Goal: Transaction & Acquisition: Book appointment/travel/reservation

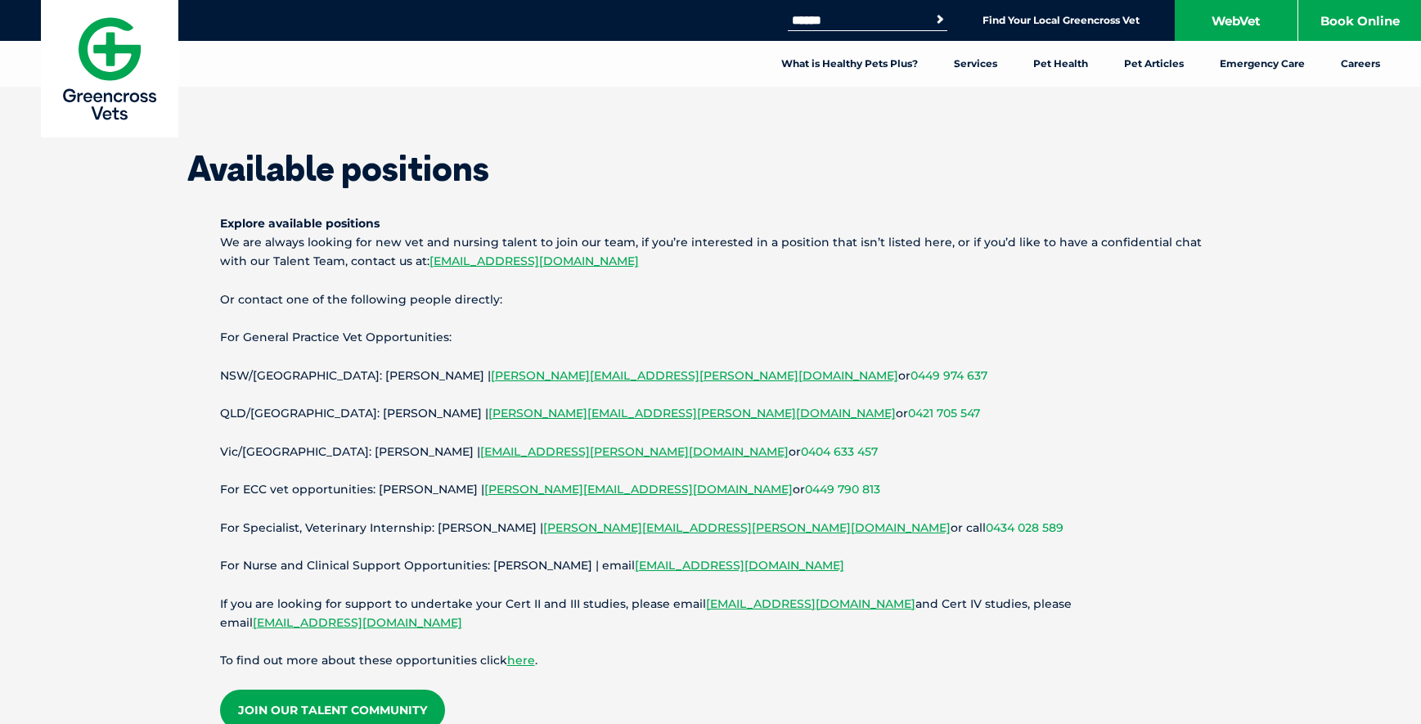
click at [114, 59] on img at bounding box center [109, 68] width 137 height 137
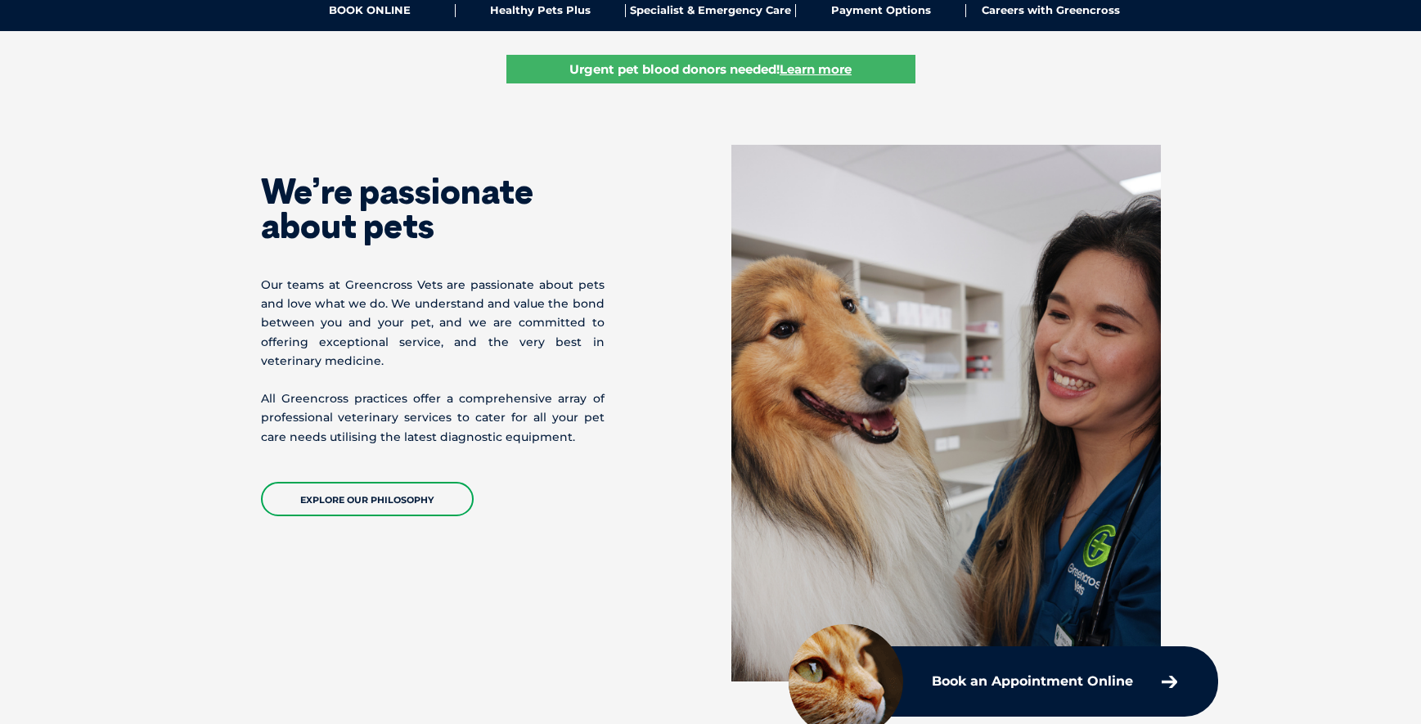
scroll to position [494, 0]
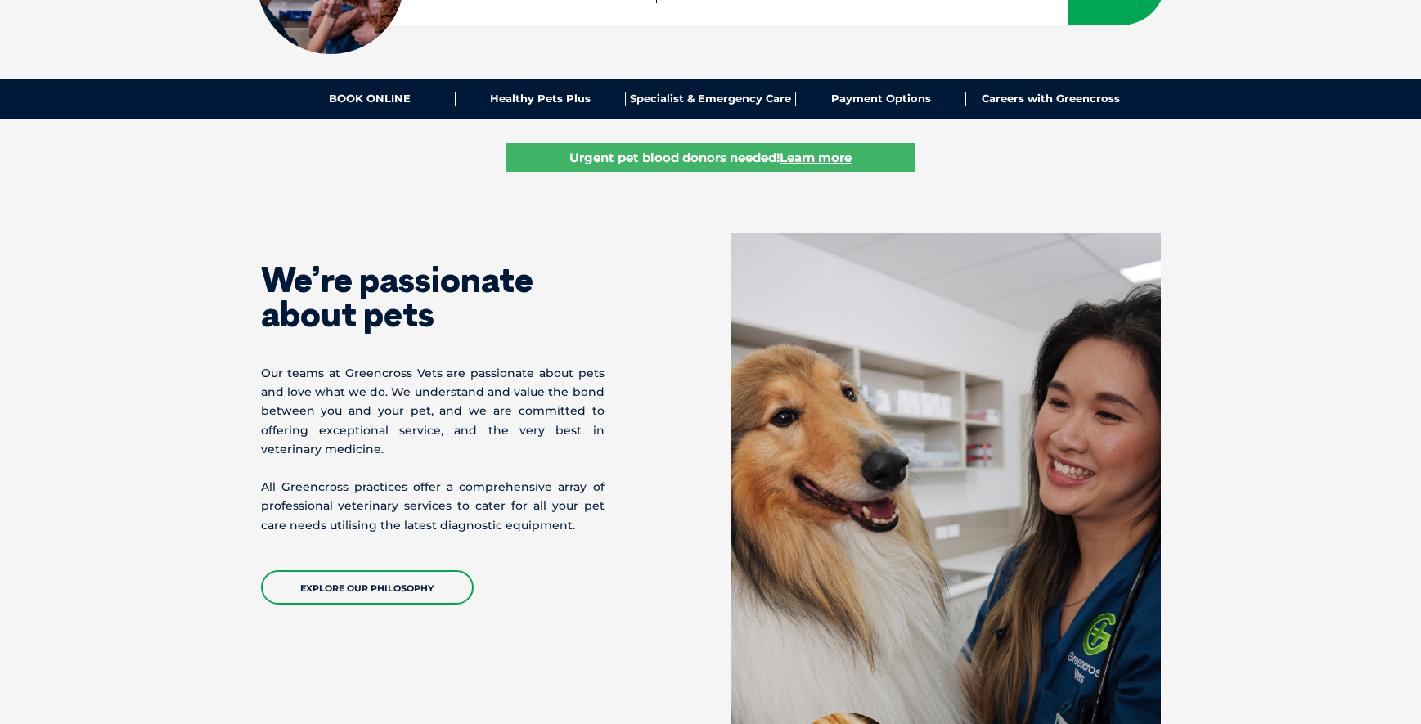
click at [1248, 414] on section "We’re passionate about pets Our teams at Greencross Vets are passionate about p…" at bounding box center [710, 502] width 1421 height 668
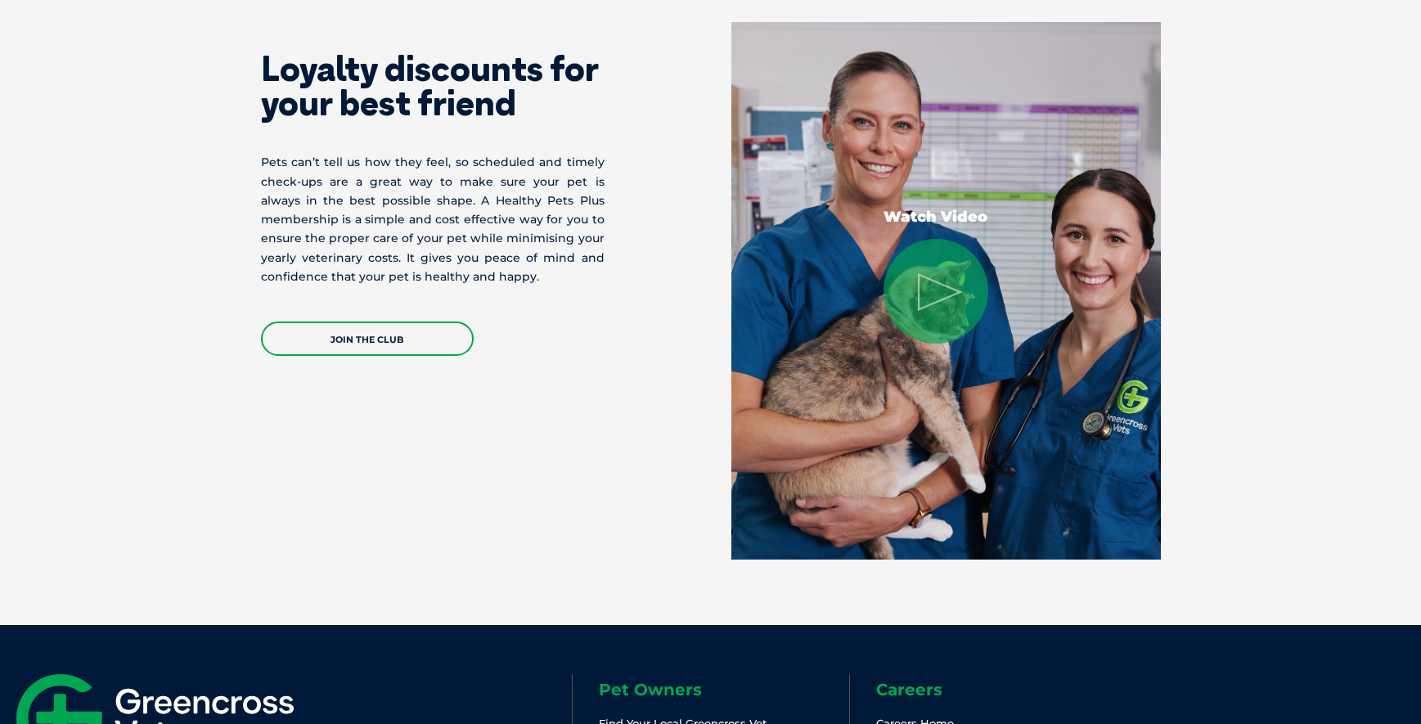
scroll to position [3438, 0]
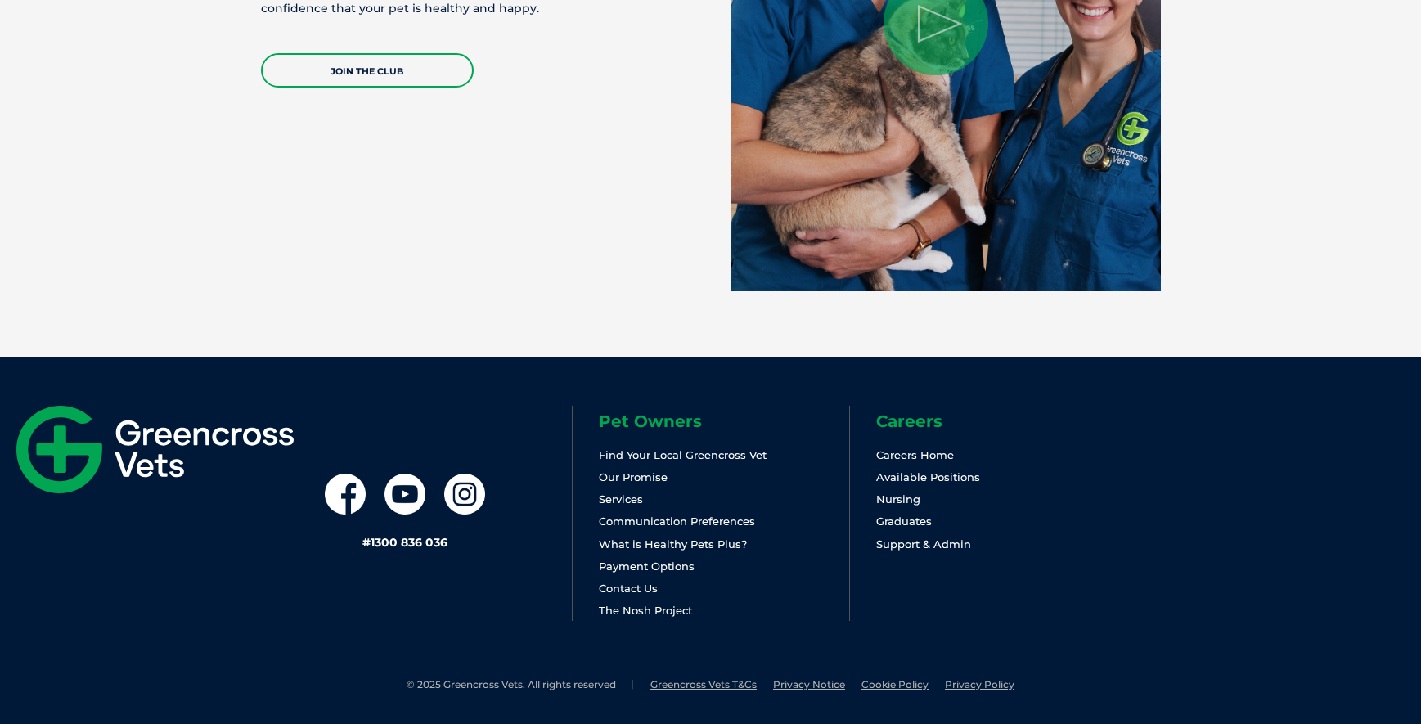
click at [134, 463] on img at bounding box center [154, 450] width 277 height 88
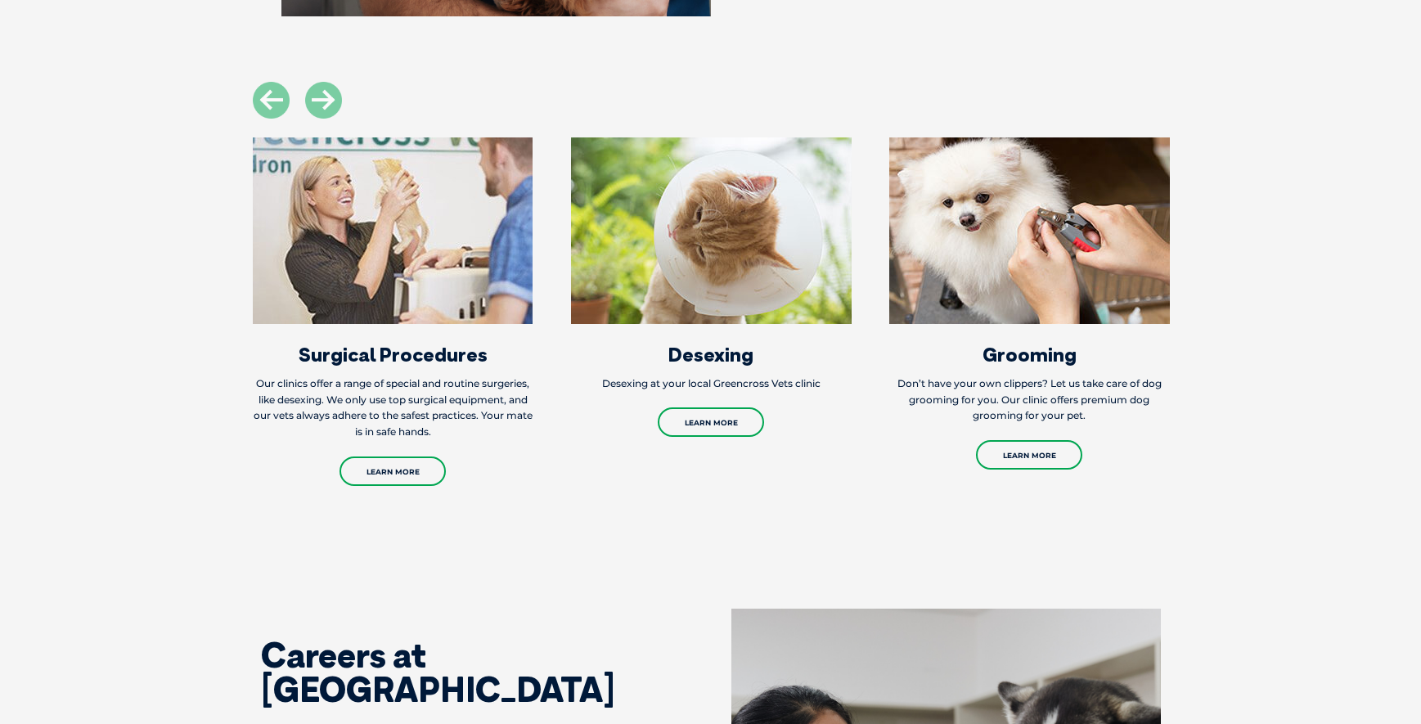
scroll to position [1909, 0]
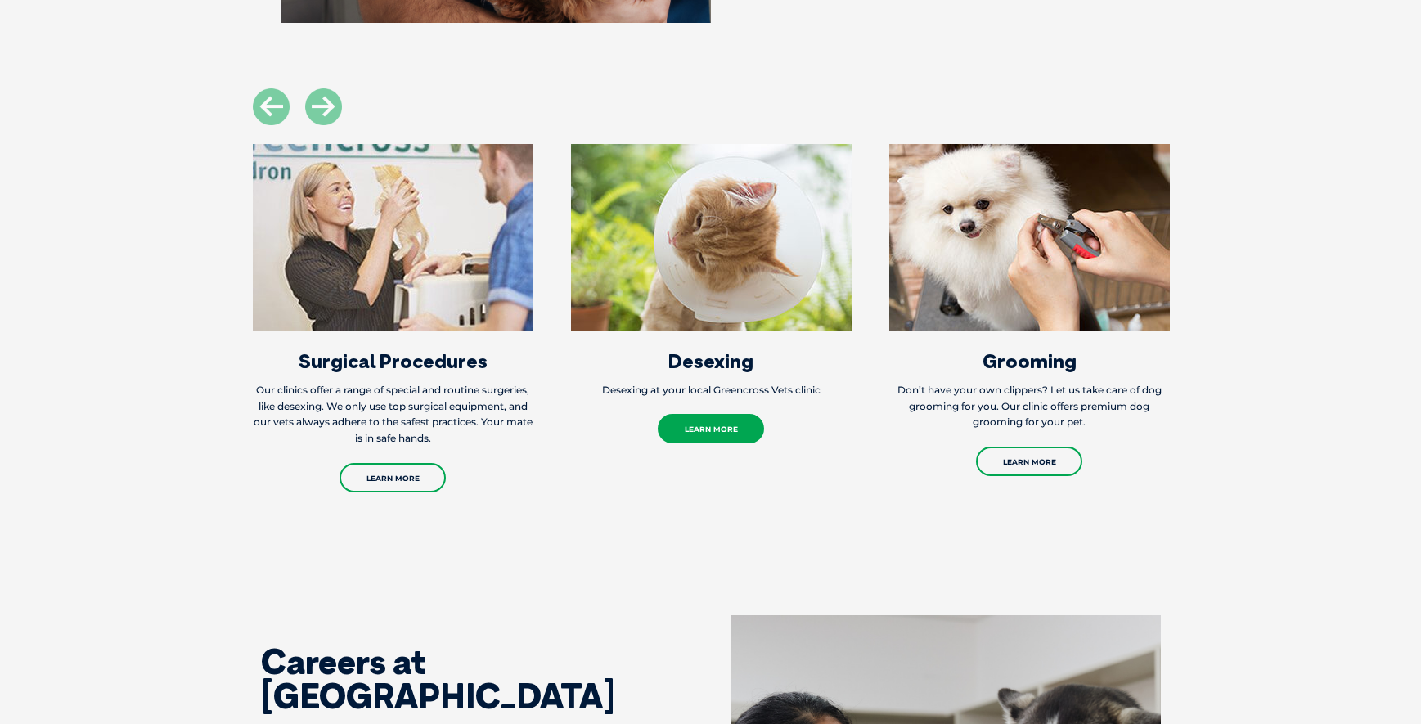
click at [705, 429] on link "Learn More" at bounding box center [711, 428] width 106 height 29
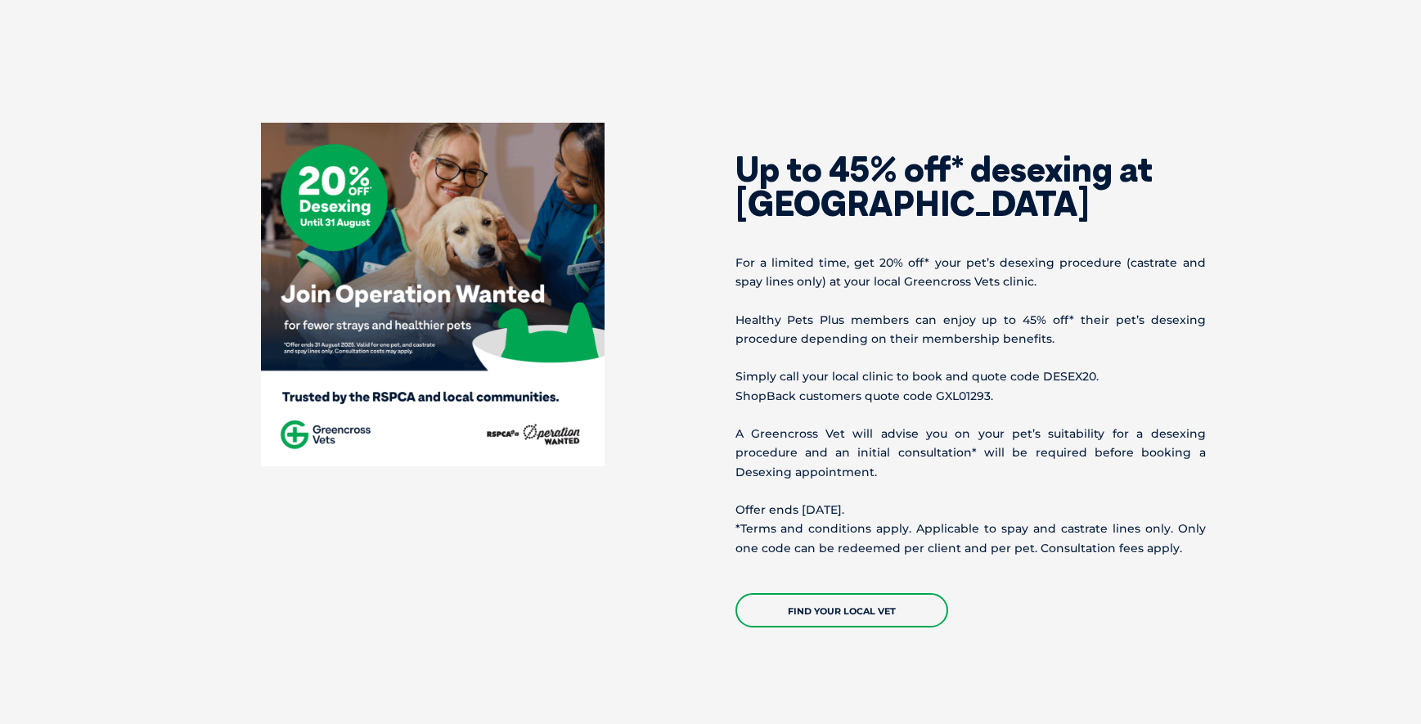
scroll to position [687, 0]
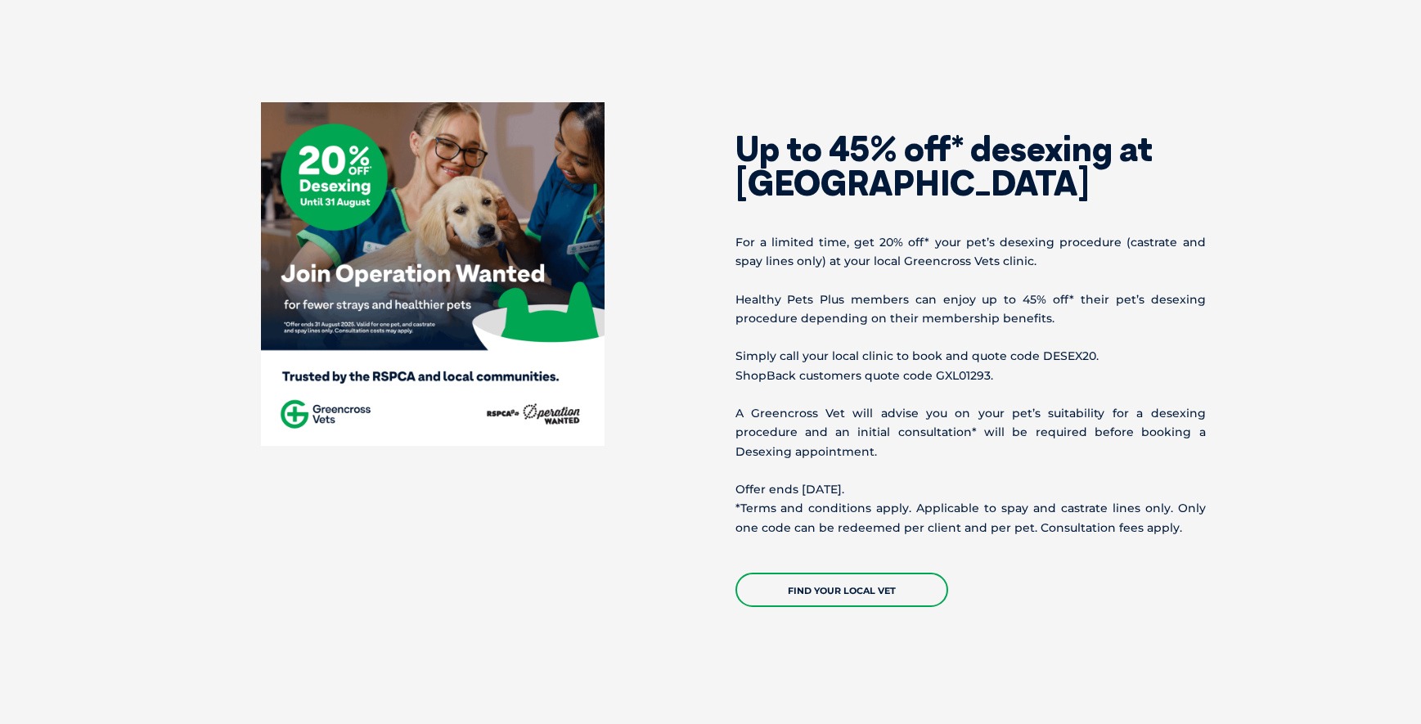
click at [1148, 588] on div "Find your local vet" at bounding box center [971, 581] width 470 height 51
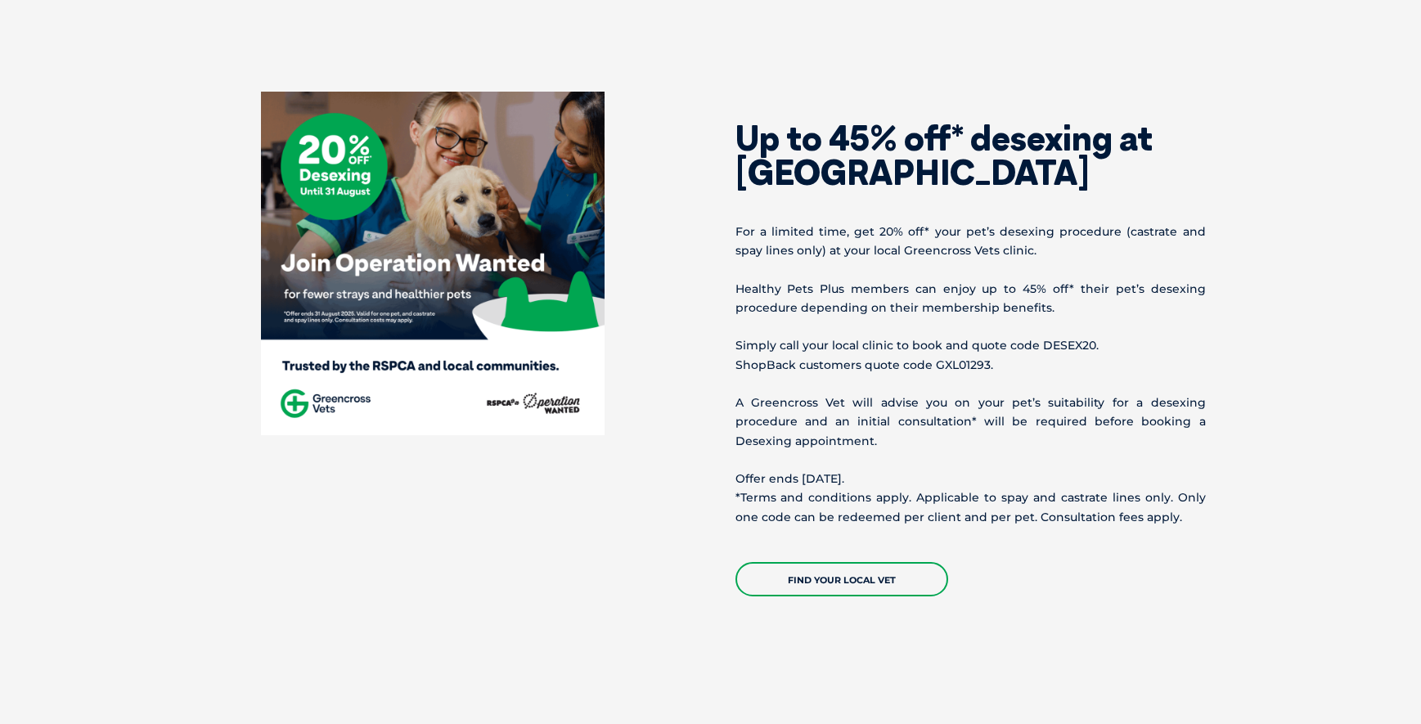
scroll to position [699, 0]
click at [1279, 535] on section "Up to 45% off* desexing at Greencross Vets For a limited time, get 20% off* you…" at bounding box center [710, 343] width 1421 height 636
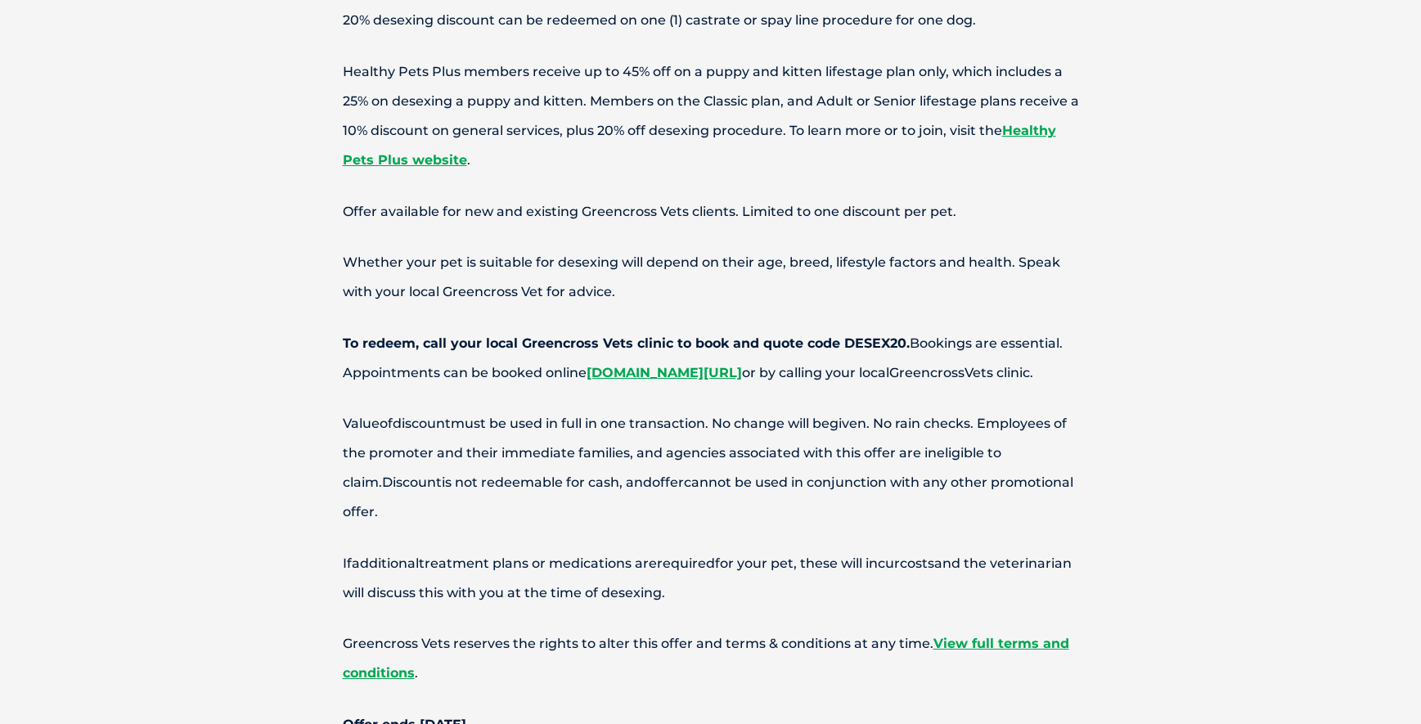
scroll to position [6310, 0]
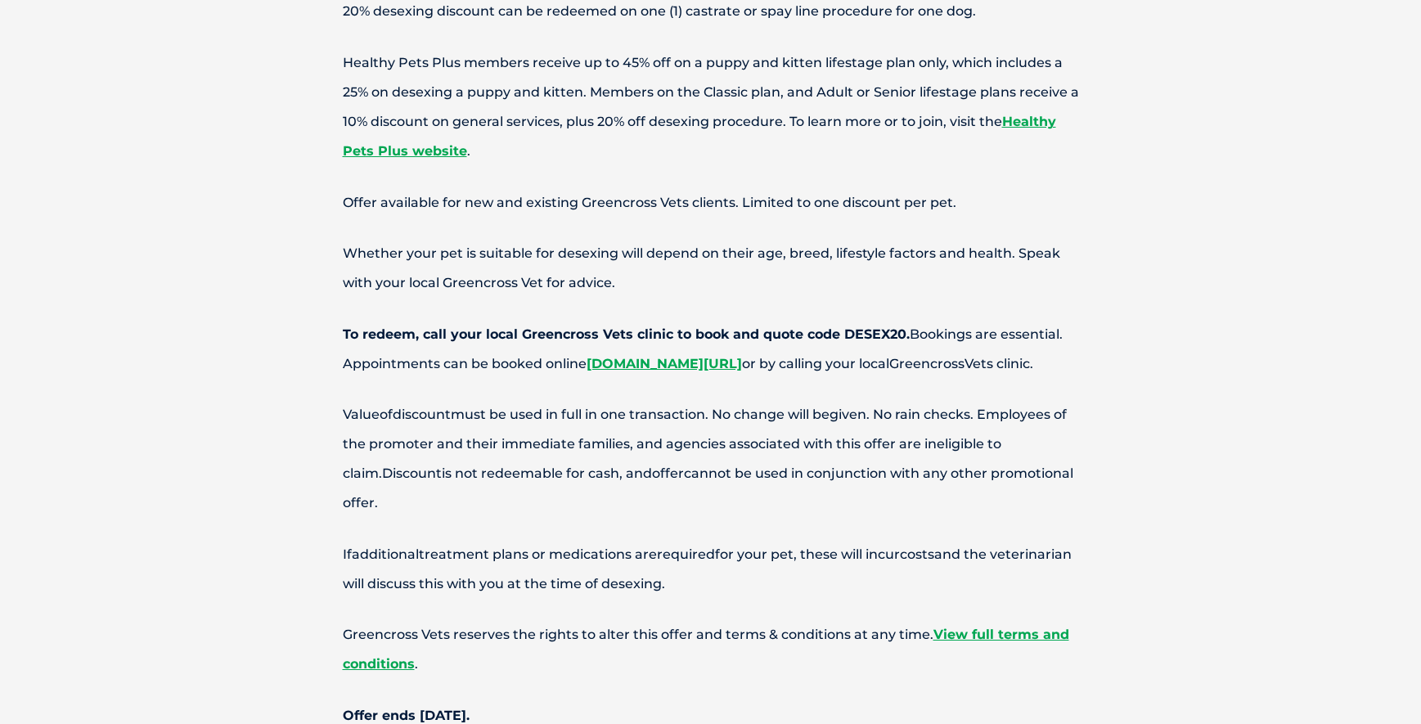
click at [1182, 432] on div "* Terms & Conditions apply. Participation in this offer is deemed acceptance of…" at bounding box center [710, 311] width 1421 height 835
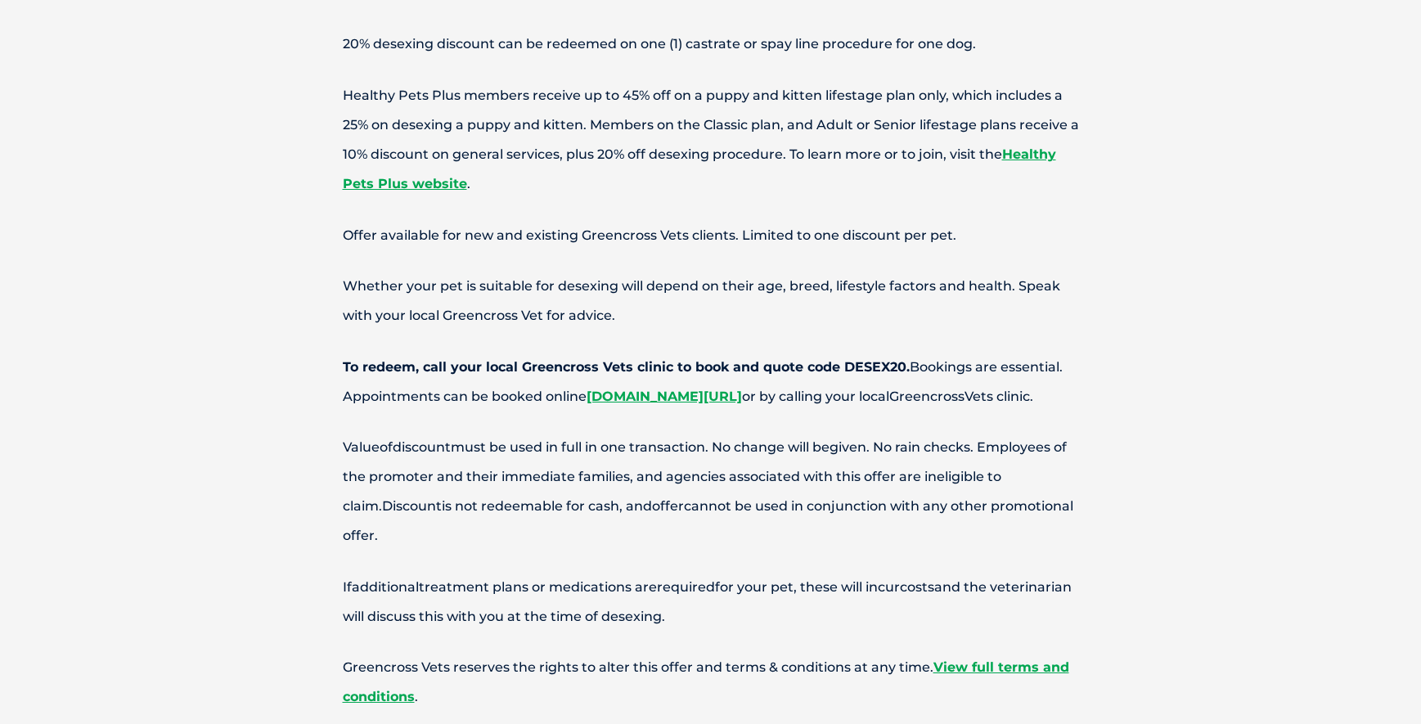
scroll to position [6271, 0]
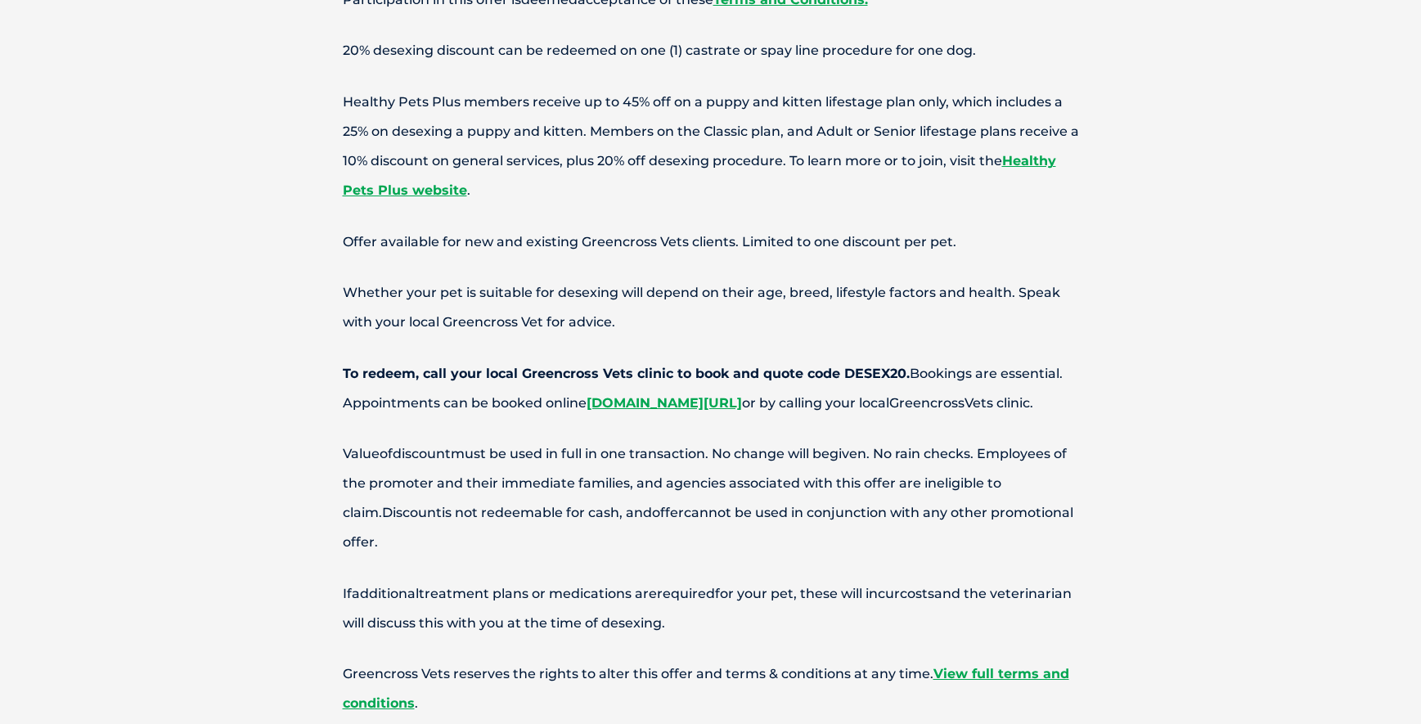
click at [1213, 541] on div "* Terms & Conditions apply. Participation in this offer is deemed acceptance of…" at bounding box center [710, 351] width 1421 height 835
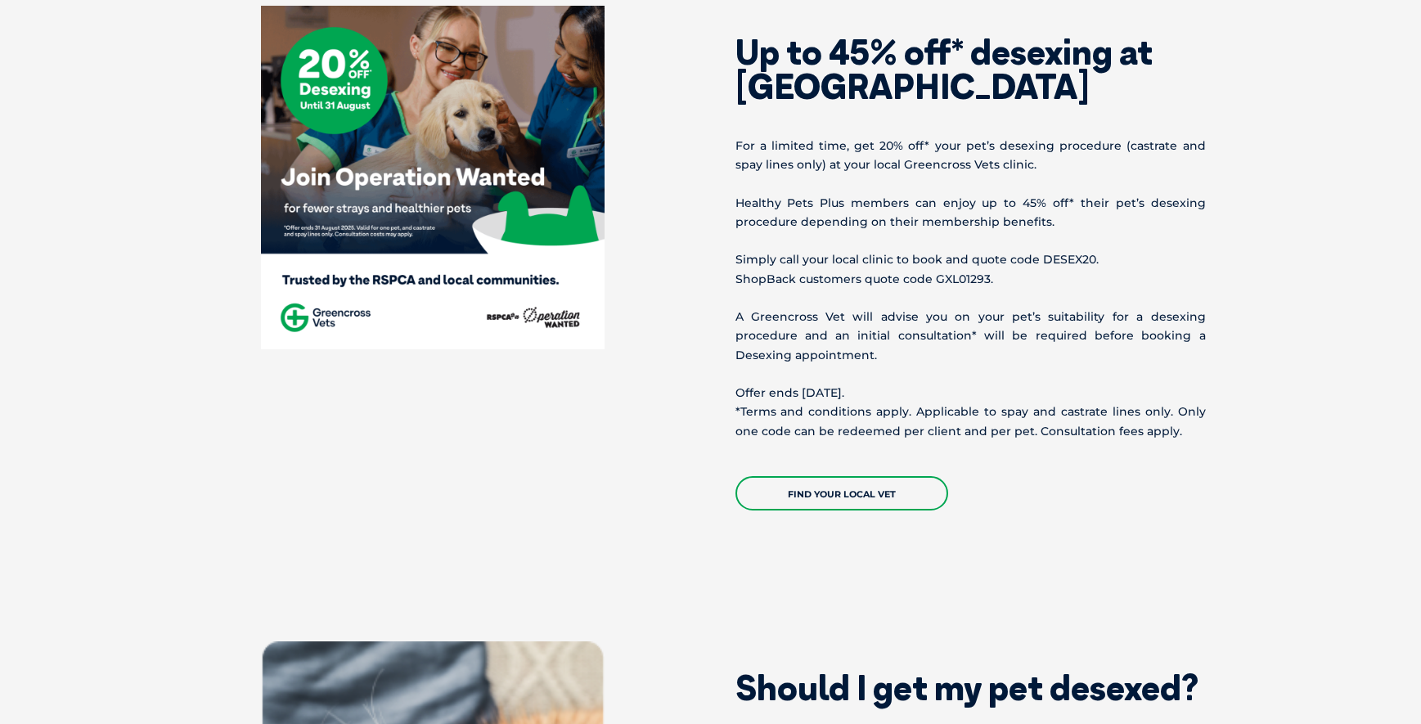
scroll to position [783, 0]
drag, startPoint x: 736, startPoint y: 282, endPoint x: 795, endPoint y: 280, distance: 59.0
click at [795, 280] on p "Simply call your local clinic to book and quote code DESEX20. ShopBack customer…" at bounding box center [971, 270] width 470 height 38
copy p "ShopBack"
click at [1287, 430] on section "Up to 45% off* desexing at Greencross Vets For a limited time, get 20% off* you…" at bounding box center [710, 259] width 1421 height 636
